Goal: Browse casually

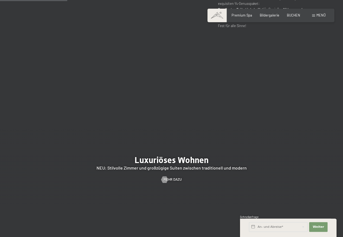
scroll to position [434, 0]
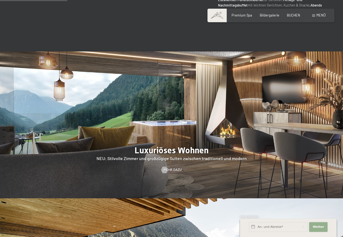
click at [315, 226] on span "Weiter" at bounding box center [318, 227] width 11 height 4
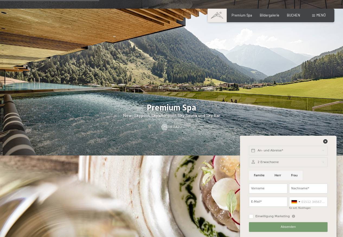
scroll to position [705, 0]
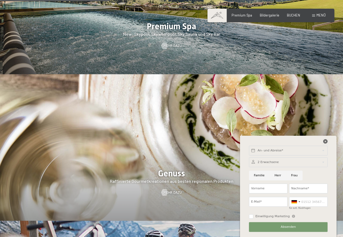
click at [326, 142] on icon at bounding box center [325, 141] width 4 height 4
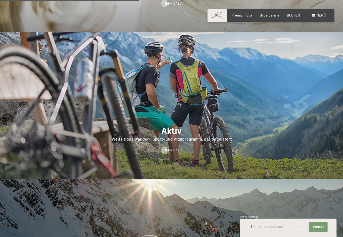
scroll to position [895, 0]
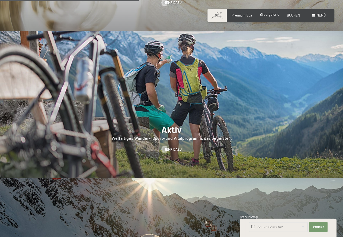
click at [265, 14] on span "Bildergalerie" at bounding box center [270, 14] width 20 height 4
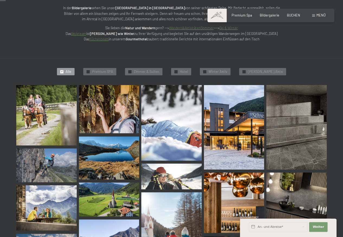
click at [244, 138] on img at bounding box center [234, 127] width 60 height 85
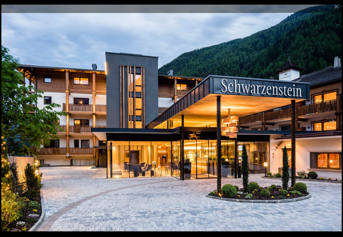
click at [207, 7] on div at bounding box center [171, 6] width 343 height 13
click at [334, 6] on button "Close gallery" at bounding box center [336, 6] width 14 height 13
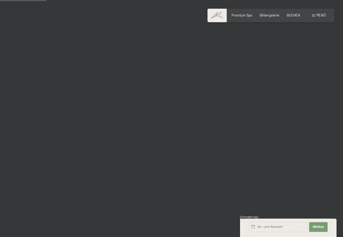
scroll to position [651, 0]
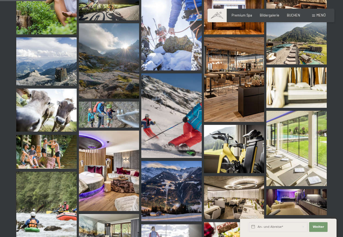
click at [282, 52] on img at bounding box center [296, 41] width 60 height 45
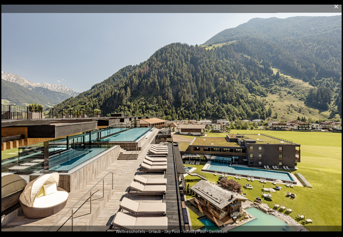
click at [336, 7] on button "Close gallery" at bounding box center [336, 6] width 14 height 13
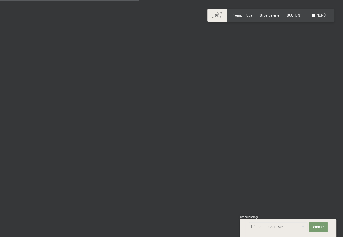
scroll to position [1952, 0]
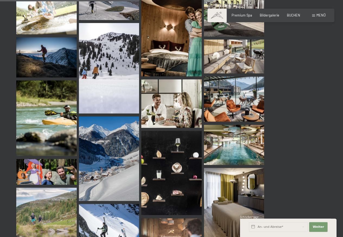
click at [235, 139] on img at bounding box center [234, 145] width 60 height 40
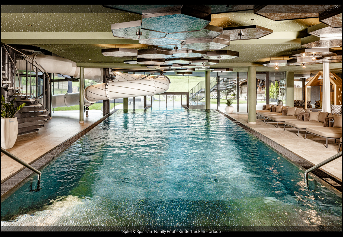
click at [218, 2] on div at bounding box center [171, 6] width 343 height 13
click at [336, 10] on button "Close gallery" at bounding box center [336, 6] width 14 height 13
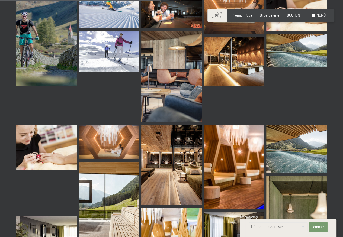
scroll to position [2251, 0]
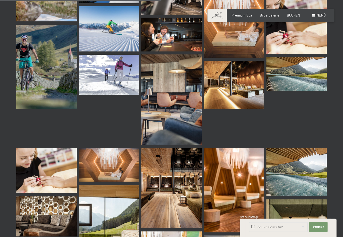
click at [279, 169] on img at bounding box center [296, 172] width 60 height 48
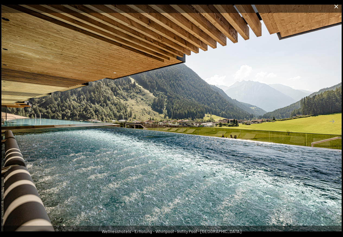
click at [337, 6] on button "Close gallery" at bounding box center [336, 6] width 14 height 13
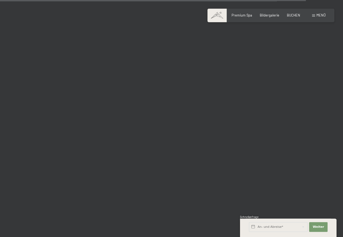
scroll to position [4285, 0]
